Goal: Complete application form

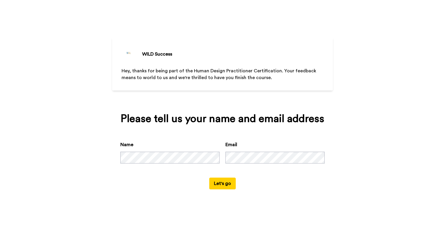
click at [225, 182] on button "Let's go" at bounding box center [222, 184] width 26 height 12
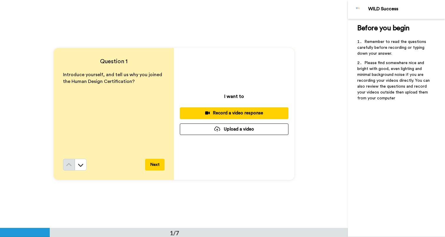
click at [157, 164] on button "Next" at bounding box center [154, 165] width 19 height 12
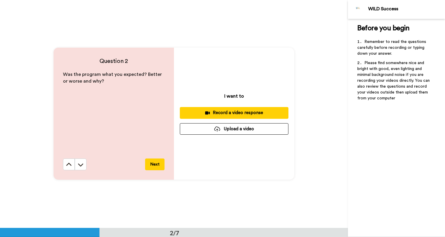
scroll to position [228, 0]
click at [67, 167] on icon at bounding box center [69, 165] width 6 height 6
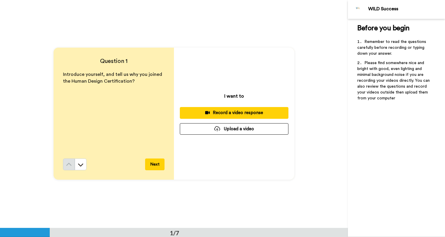
scroll to position [0, 0]
click at [124, 79] on span "Introduce yourself, and tell us why you joined the Human Design Certification?" at bounding box center [113, 77] width 100 height 11
click at [124, 100] on div "Introduce yourself, and tell us why you joined the Human Design Certification?" at bounding box center [114, 115] width 102 height 87
click at [131, 82] on span "Introduce yourself, and tell us why you joined the Human Design Certification?" at bounding box center [113, 77] width 100 height 11
click at [147, 136] on div "Introduce yourself, and tell us why you joined the Human Design Certification?" at bounding box center [114, 115] width 102 height 87
